Goal: Information Seeking & Learning: Learn about a topic

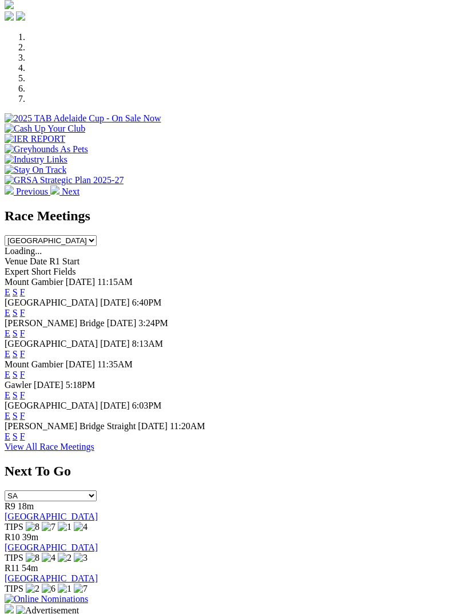
click at [25, 308] on link "F" at bounding box center [22, 313] width 5 height 10
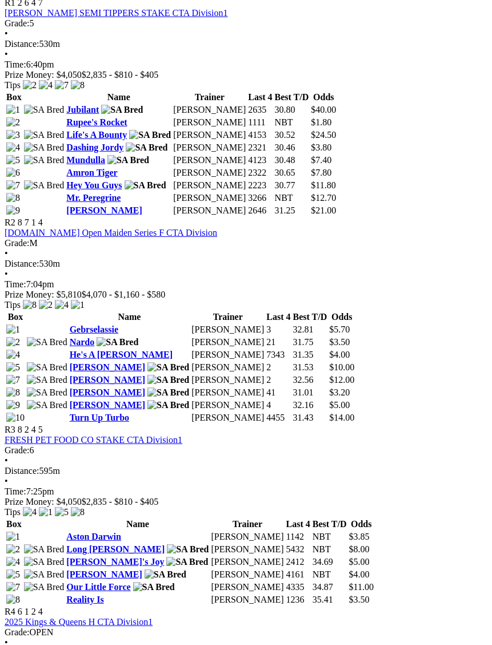
scroll to position [678, 0]
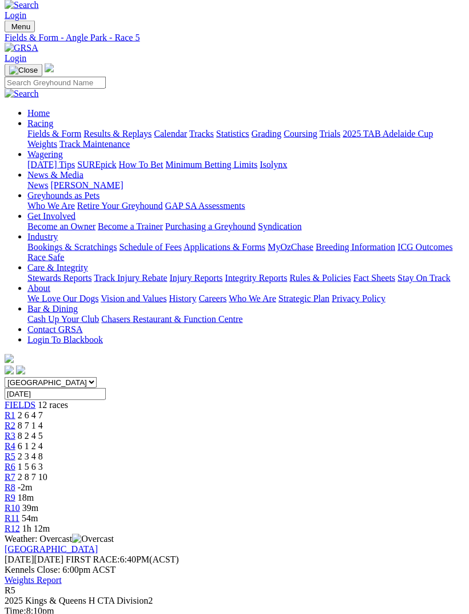
scroll to position [64, 0]
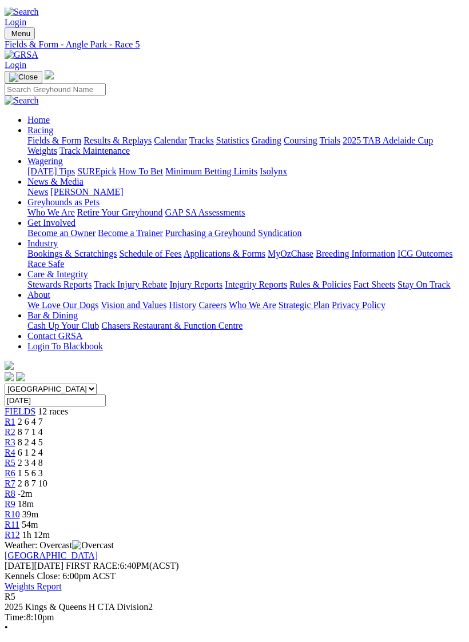
scroll to position [0, 0]
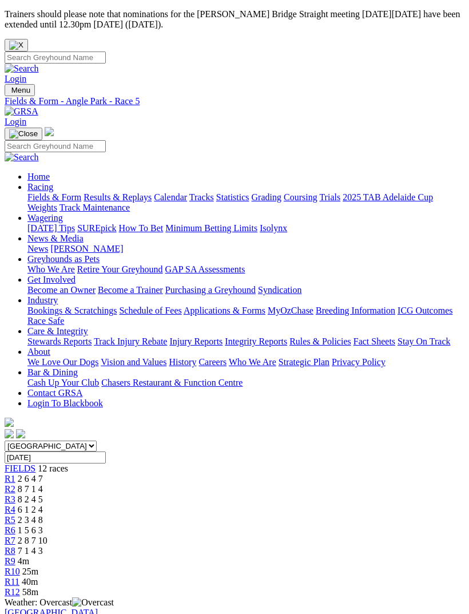
scroll to position [14, 0]
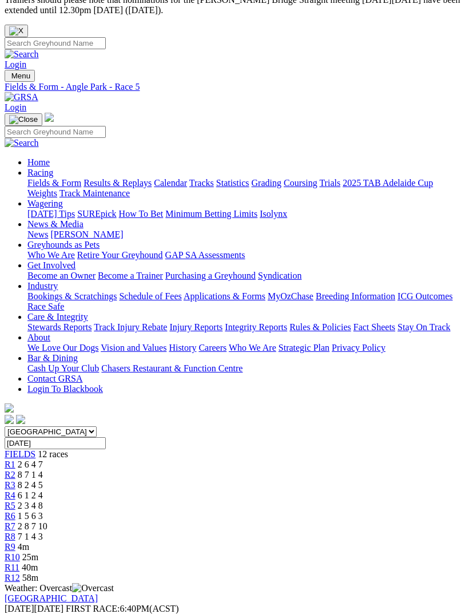
click at [43, 531] on span "7 1 4 3" at bounding box center [30, 536] width 25 height 10
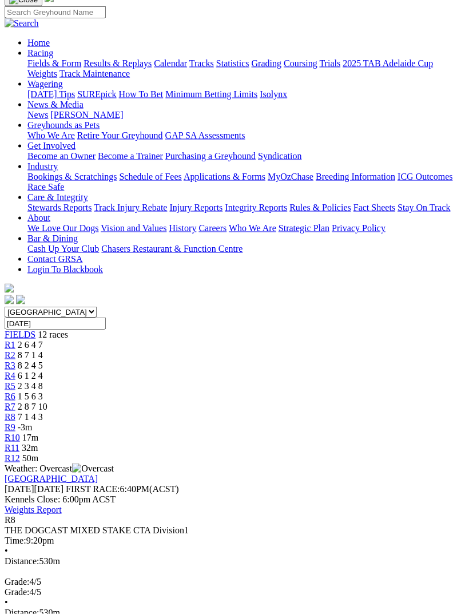
scroll to position [149, 0]
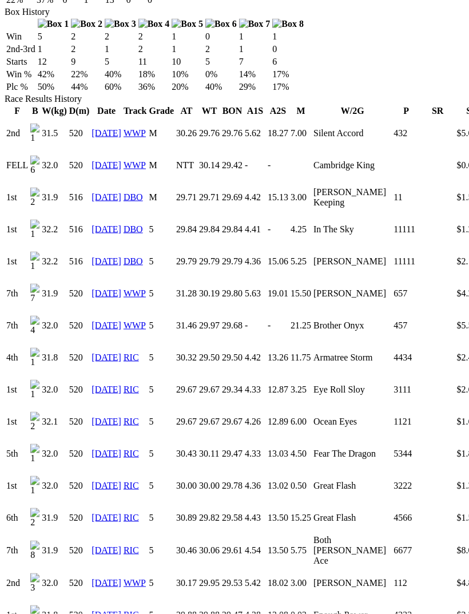
scroll to position [792, 0]
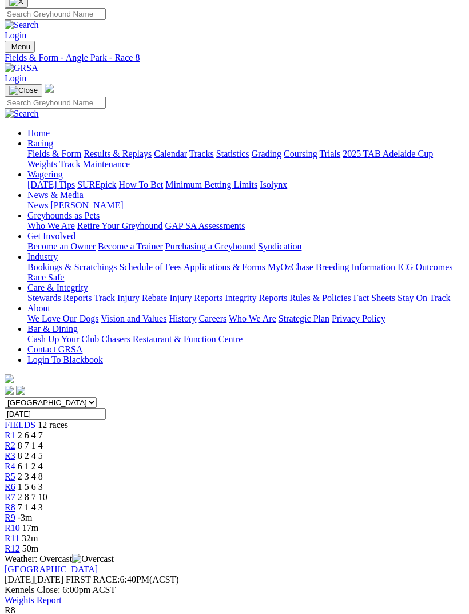
scroll to position [13, 0]
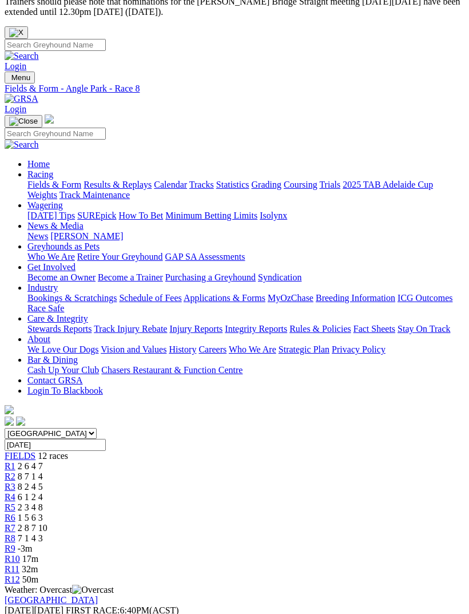
click at [33, 543] on span "-3m" at bounding box center [25, 548] width 15 height 10
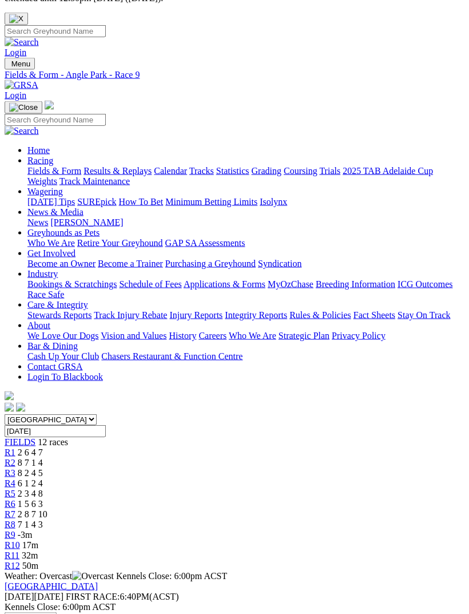
scroll to position [4, 0]
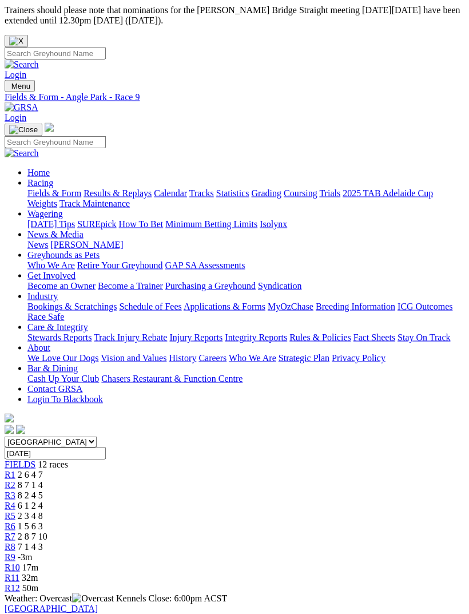
click at [43, 542] on span "7 1 4 3" at bounding box center [30, 547] width 25 height 10
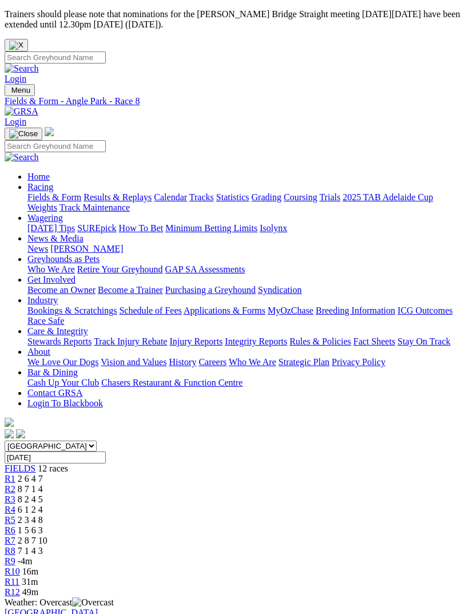
click at [43, 525] on span "1 5 6 3" at bounding box center [30, 530] width 25 height 10
click at [47, 535] on span "2 8 7 10" at bounding box center [33, 540] width 30 height 10
click at [43, 504] on span "6 1 2 4" at bounding box center [30, 509] width 25 height 10
click at [236, 515] on div "R5 2 3 4 8" at bounding box center [235, 520] width 460 height 10
click at [15, 474] on link "R1" at bounding box center [10, 479] width 11 height 10
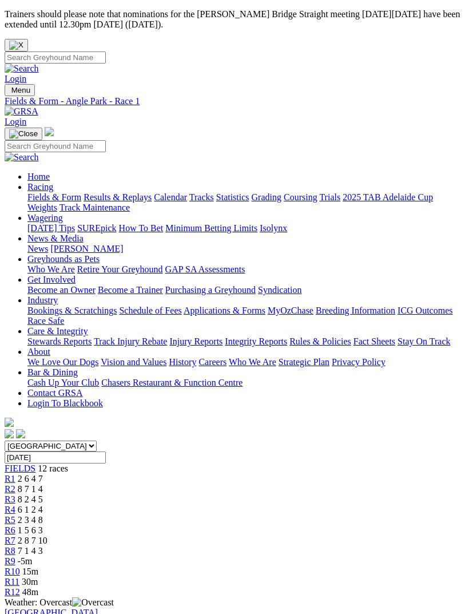
click at [43, 515] on span "2 3 4 8" at bounding box center [30, 520] width 25 height 10
click at [43, 504] on span "6 1 2 4" at bounding box center [30, 509] width 25 height 10
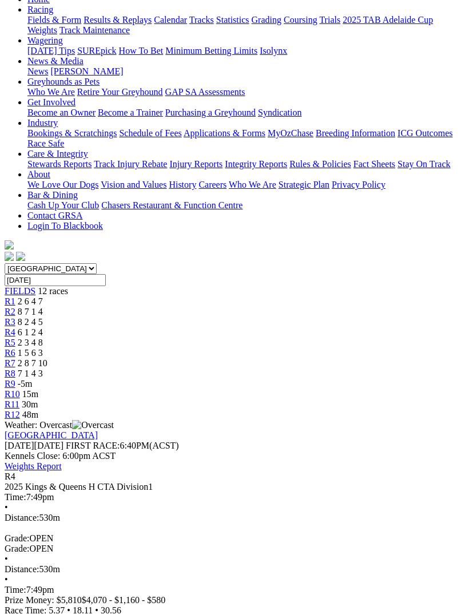
scroll to position [177, 0]
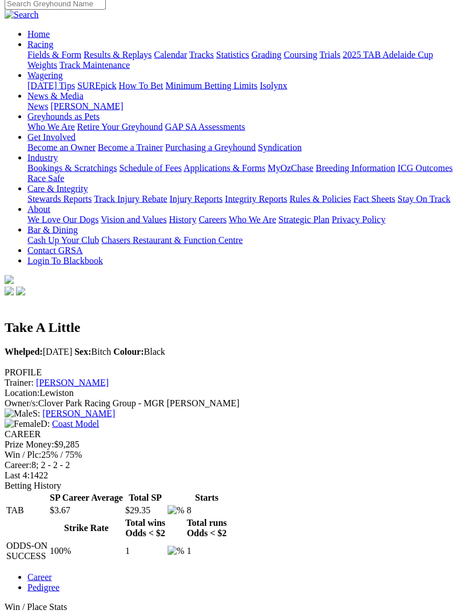
scroll to position [108, 0]
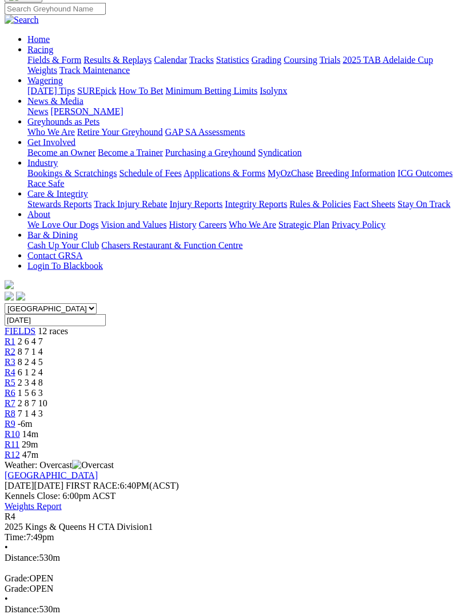
scroll to position [140, 0]
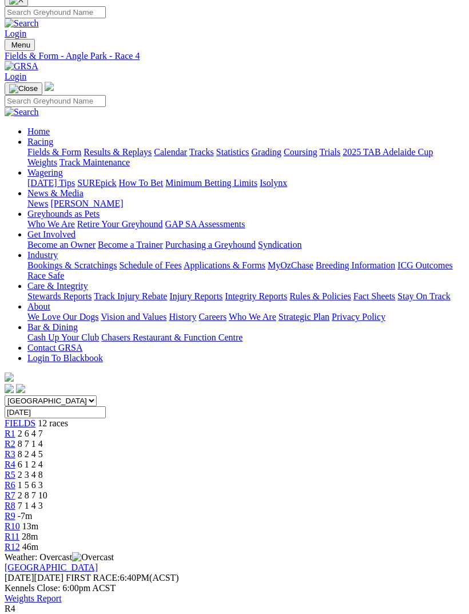
scroll to position [45, 0]
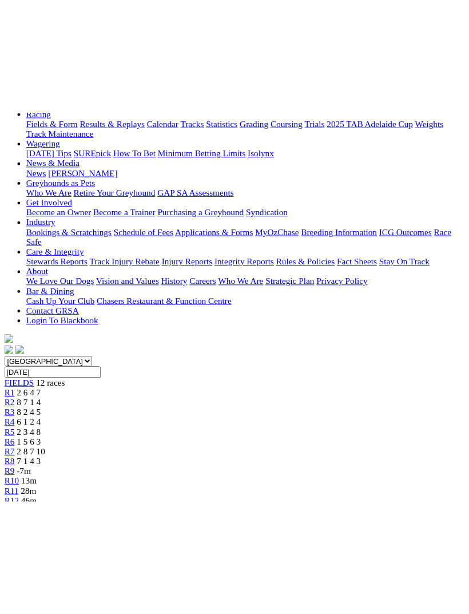
scroll to position [82, 0]
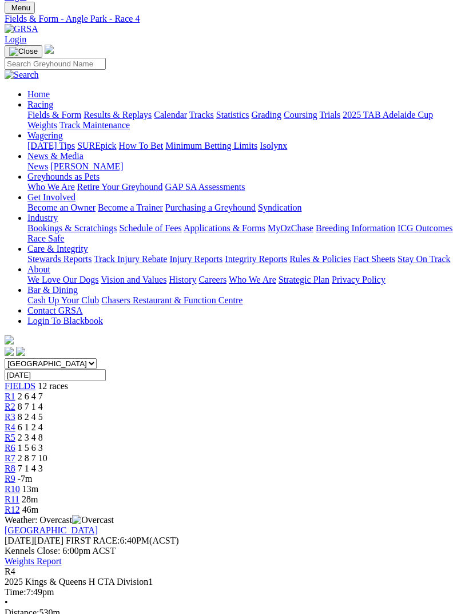
click at [15, 443] on link "R6" at bounding box center [10, 448] width 11 height 10
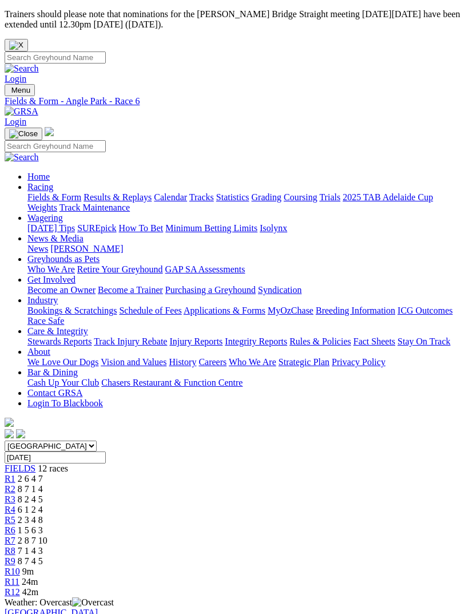
click at [15, 535] on link "R7" at bounding box center [10, 540] width 11 height 10
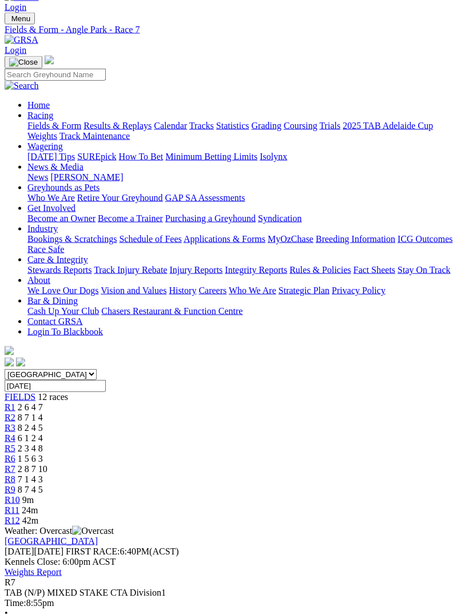
scroll to position [73, 0]
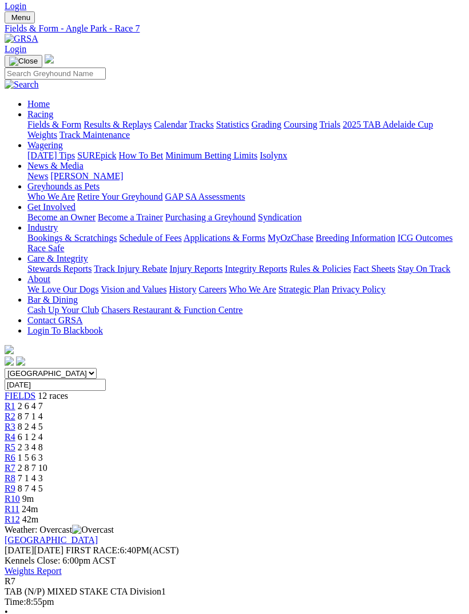
click at [67, 401] on div "R1 2 6 4 7" at bounding box center [235, 406] width 460 height 10
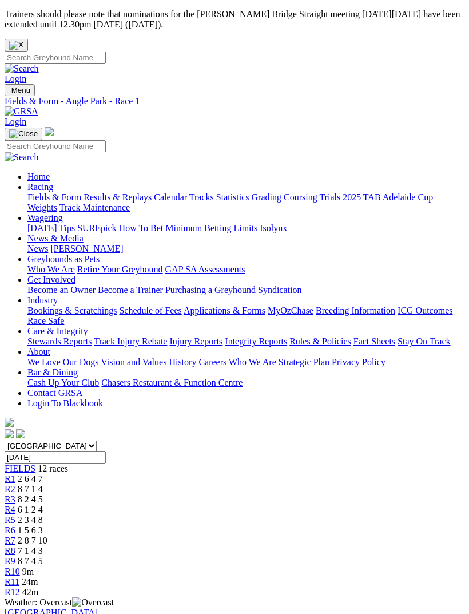
click at [43, 484] on span "8 7 1 4" at bounding box center [30, 489] width 25 height 10
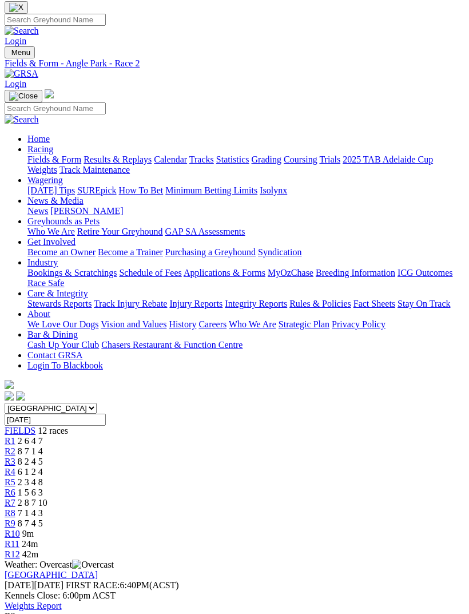
scroll to position [38, 0]
click at [43, 456] on span "8 2 4 5" at bounding box center [30, 461] width 25 height 10
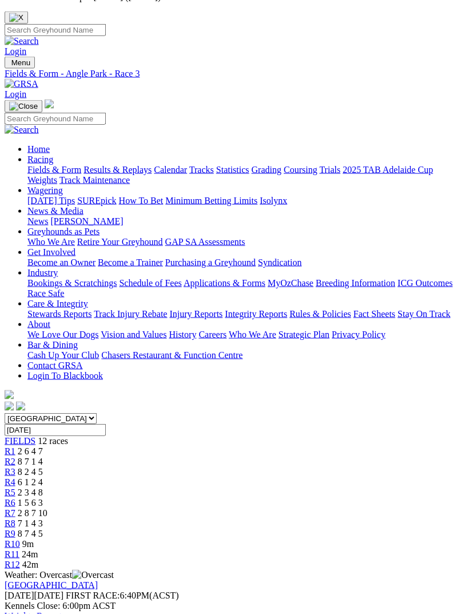
scroll to position [2, 0]
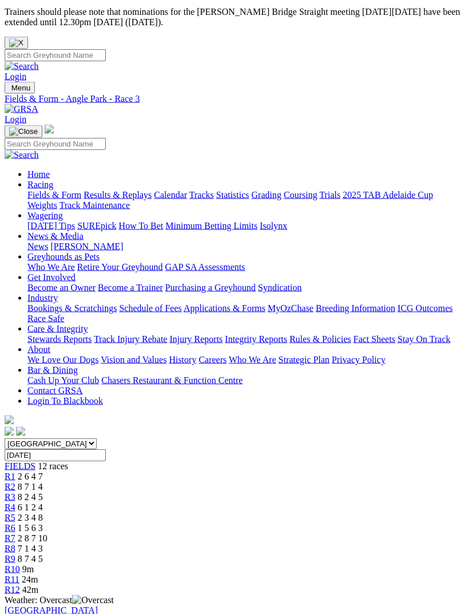
click at [43, 502] on span "6 1 2 4" at bounding box center [30, 507] width 25 height 10
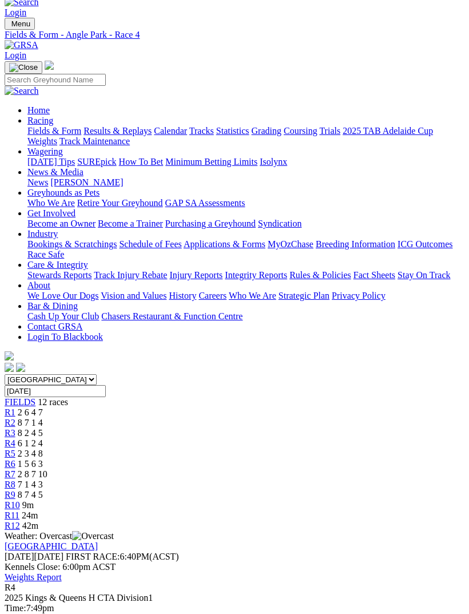
scroll to position [66, 0]
click at [15, 449] on link "R5" at bounding box center [10, 454] width 11 height 10
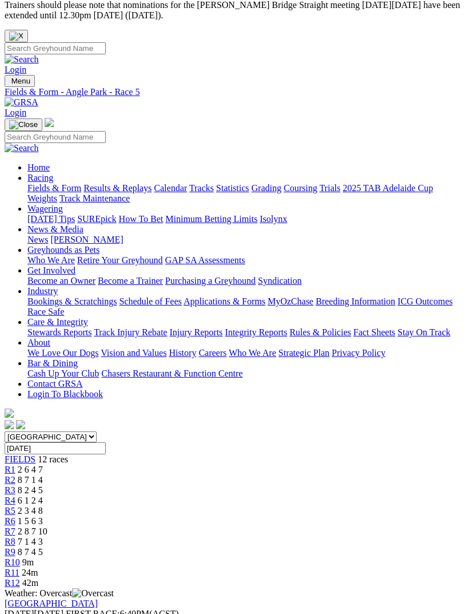
scroll to position [9, 0]
click at [15, 496] on link "R4" at bounding box center [10, 501] width 11 height 10
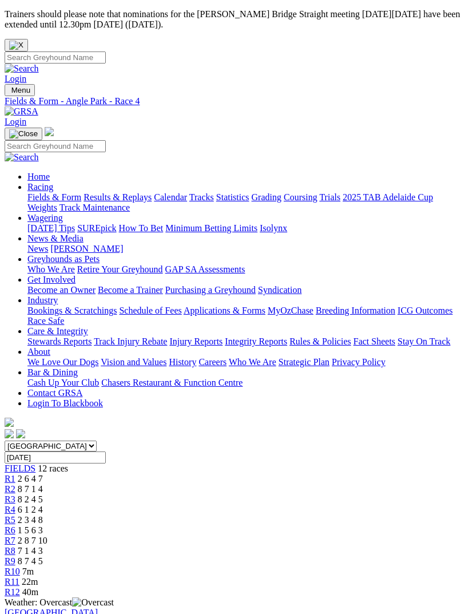
click at [15, 556] on link "R9" at bounding box center [10, 561] width 11 height 10
click at [20, 566] on span "R10" at bounding box center [12, 571] width 15 height 10
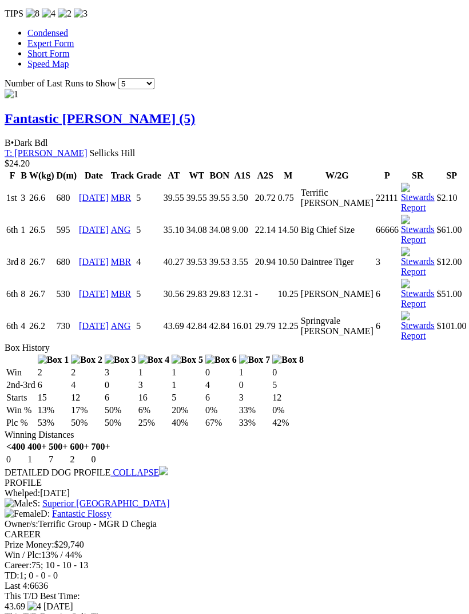
scroll to position [1314, 0]
